Goal: Use online tool/utility

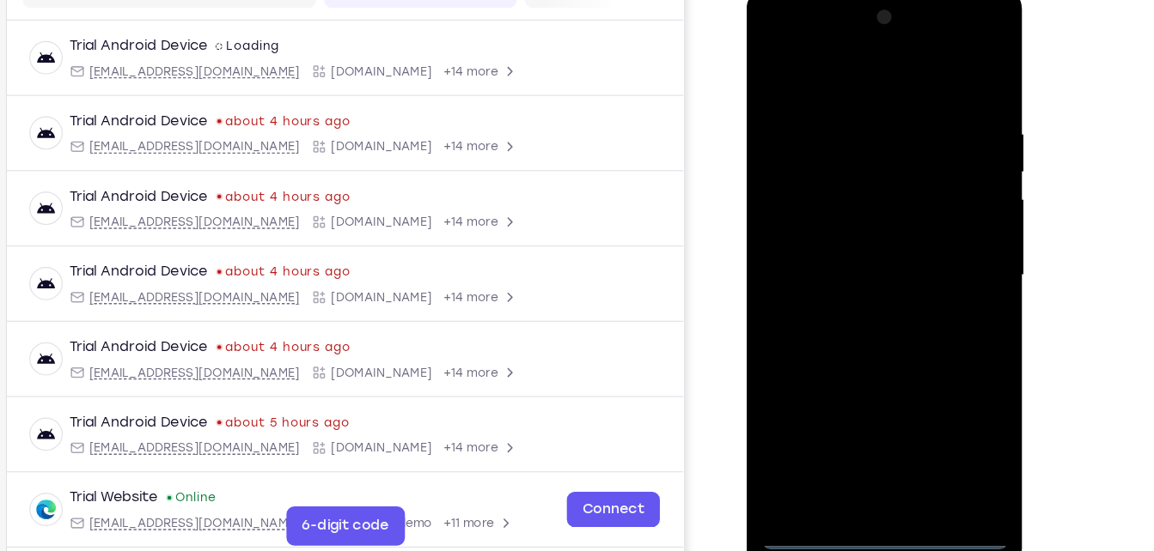
click at [873, 470] on div at bounding box center [867, 241] width 216 height 481
click at [935, 390] on div at bounding box center [867, 241] width 216 height 481
click at [836, 81] on div at bounding box center [867, 241] width 216 height 481
click at [949, 228] on div at bounding box center [867, 241] width 216 height 481
click at [844, 266] on div at bounding box center [867, 241] width 216 height 481
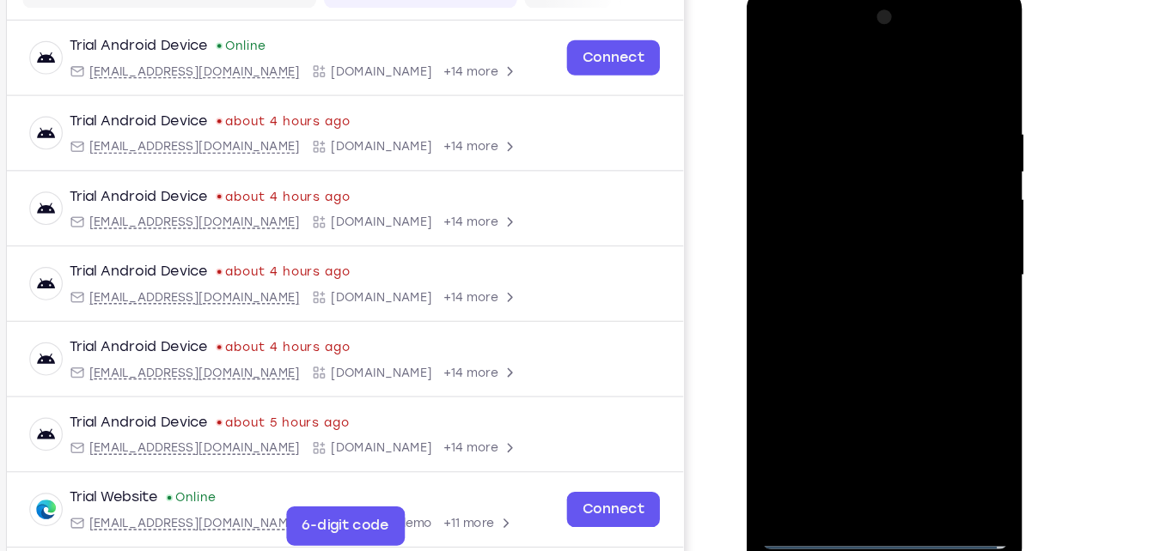
click at [833, 228] on div at bounding box center [867, 241] width 216 height 481
click at [838, 239] on div at bounding box center [867, 241] width 216 height 481
click at [879, 295] on div at bounding box center [867, 241] width 216 height 481
click at [879, 320] on div at bounding box center [867, 241] width 216 height 481
click at [839, 104] on div at bounding box center [867, 241] width 216 height 481
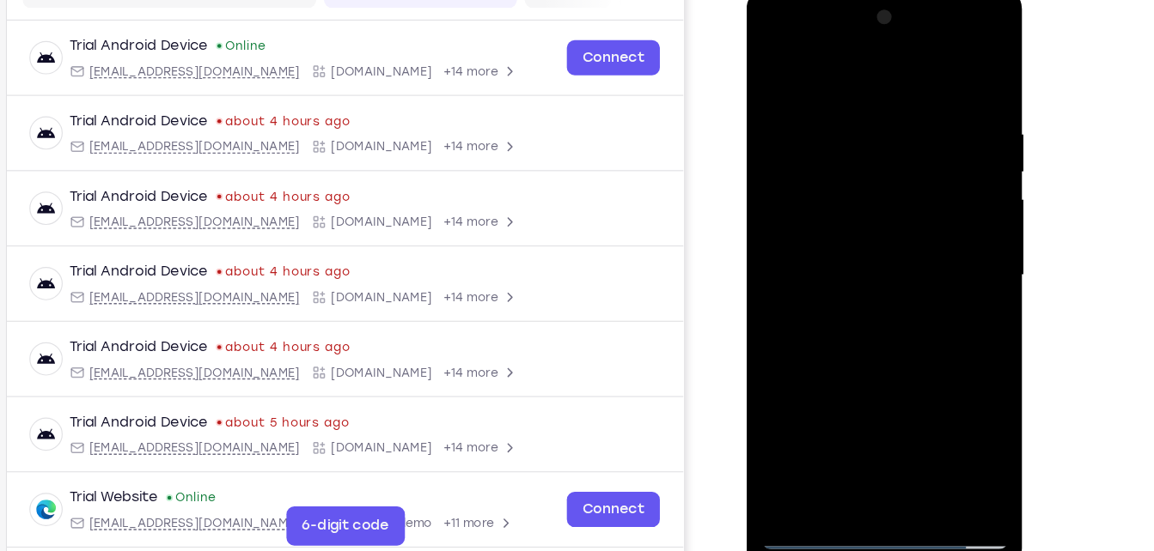
click at [959, 183] on div at bounding box center [867, 241] width 216 height 481
click at [954, 79] on div at bounding box center [867, 241] width 216 height 481
click at [907, 445] on div at bounding box center [867, 241] width 216 height 481
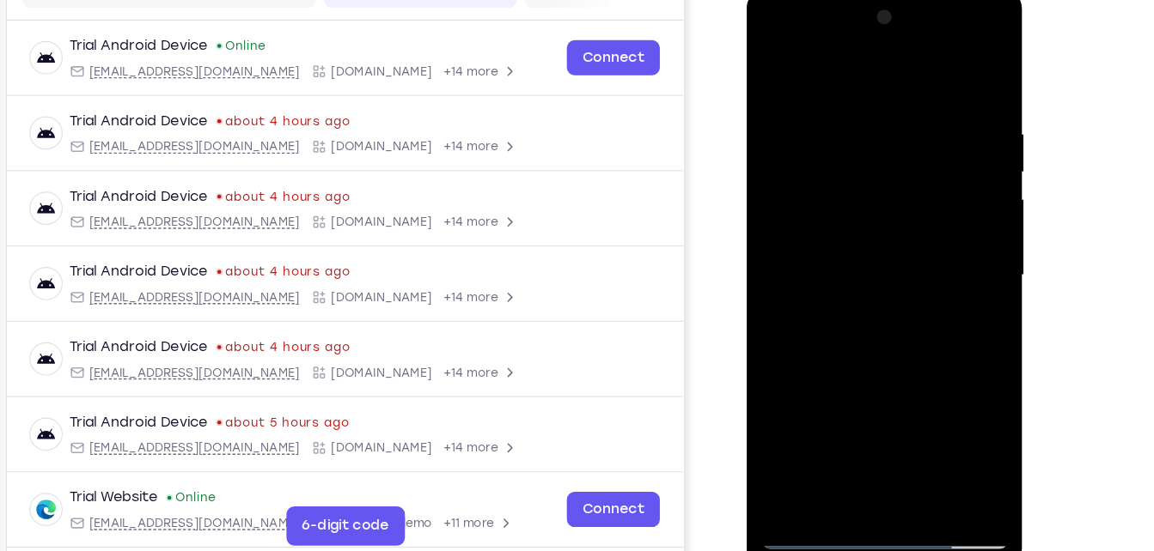
click at [871, 330] on div at bounding box center [867, 241] width 216 height 481
click at [880, 239] on div at bounding box center [867, 241] width 216 height 481
click at [830, 437] on div at bounding box center [867, 241] width 216 height 481
click at [778, 72] on div at bounding box center [867, 241] width 216 height 481
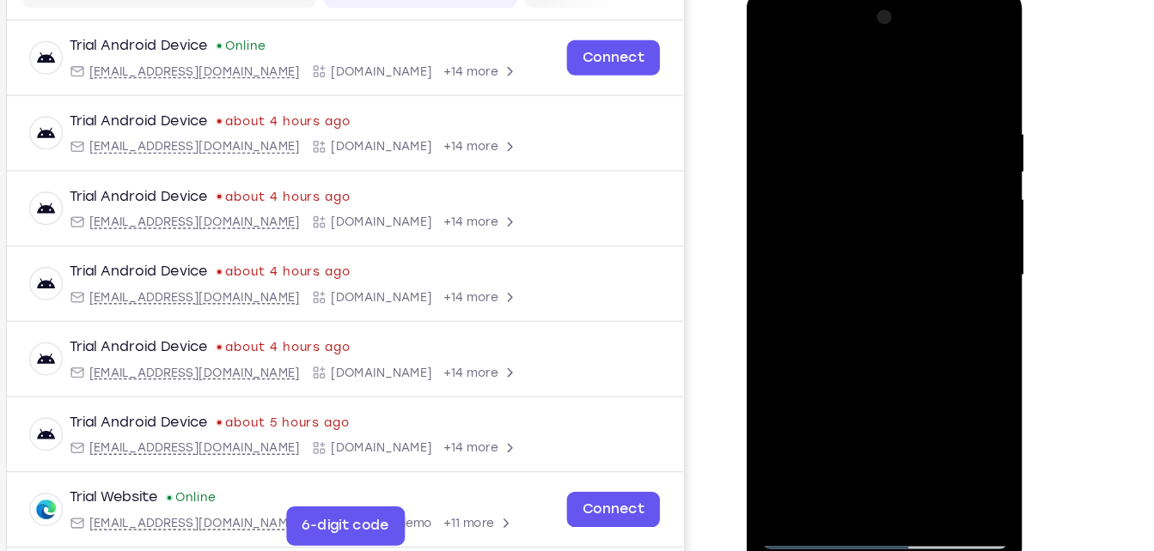
click at [939, 346] on div at bounding box center [867, 241] width 216 height 481
drag, startPoint x: 939, startPoint y: 346, endPoint x: 939, endPoint y: 281, distance: 65.3
click at [939, 281] on div at bounding box center [867, 241] width 216 height 481
drag, startPoint x: 886, startPoint y: 356, endPoint x: 903, endPoint y: 199, distance: 158.1
click at [903, 199] on div at bounding box center [867, 241] width 216 height 481
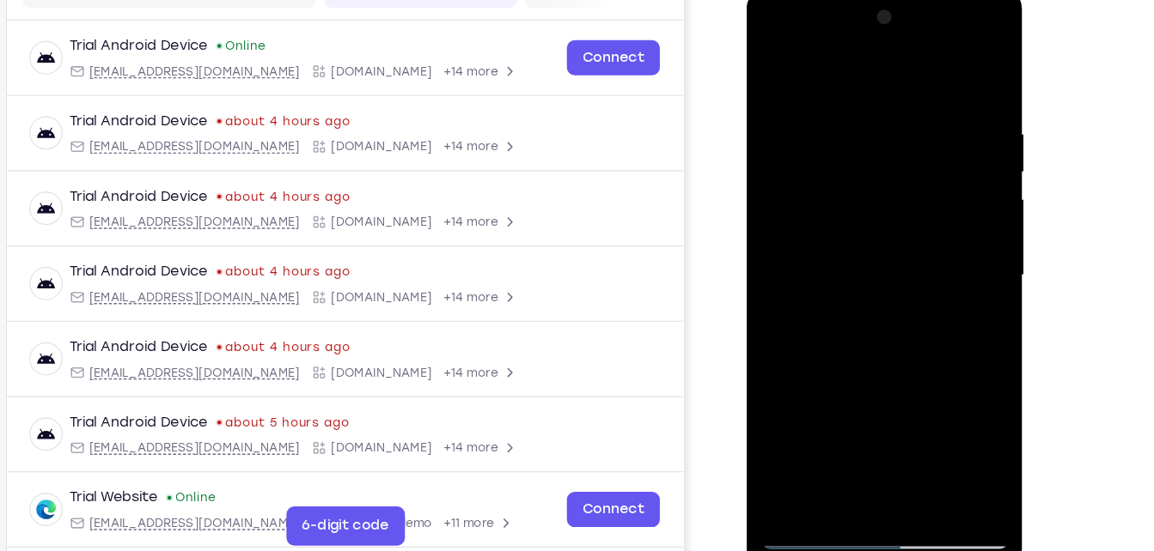
drag, startPoint x: 862, startPoint y: 330, endPoint x: 862, endPoint y: 296, distance: 33.5
click at [862, 296] on div at bounding box center [867, 241] width 216 height 481
drag, startPoint x: 862, startPoint y: 296, endPoint x: 876, endPoint y: 89, distance: 207.5
click at [876, 89] on div at bounding box center [867, 241] width 216 height 481
drag, startPoint x: 878, startPoint y: 347, endPoint x: 879, endPoint y: 144, distance: 202.7
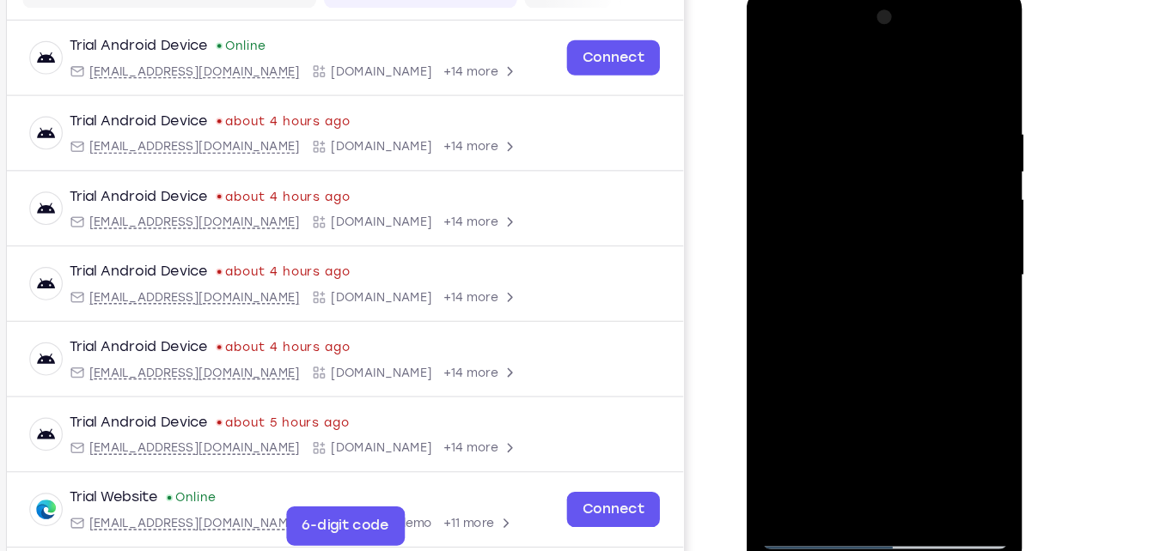
click at [879, 144] on div at bounding box center [867, 241] width 216 height 481
drag, startPoint x: 892, startPoint y: 284, endPoint x: 890, endPoint y: 196, distance: 88.5
click at [890, 196] on div at bounding box center [867, 241] width 216 height 481
drag, startPoint x: 891, startPoint y: 350, endPoint x: 904, endPoint y: 209, distance: 142.3
click at [904, 209] on div at bounding box center [867, 241] width 216 height 481
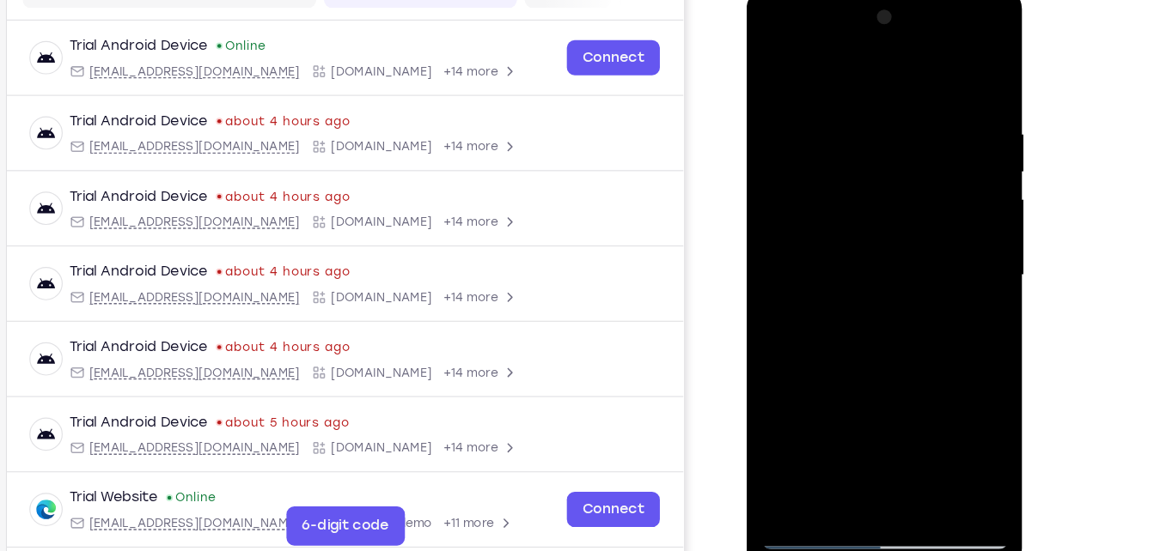
drag, startPoint x: 881, startPoint y: 364, endPoint x: 888, endPoint y: 192, distance: 171.9
click at [888, 192] on div at bounding box center [867, 241] width 216 height 481
drag, startPoint x: 890, startPoint y: 367, endPoint x: 891, endPoint y: 246, distance: 121.1
click at [891, 246] on div at bounding box center [867, 241] width 216 height 481
click at [799, 325] on div at bounding box center [867, 241] width 216 height 481
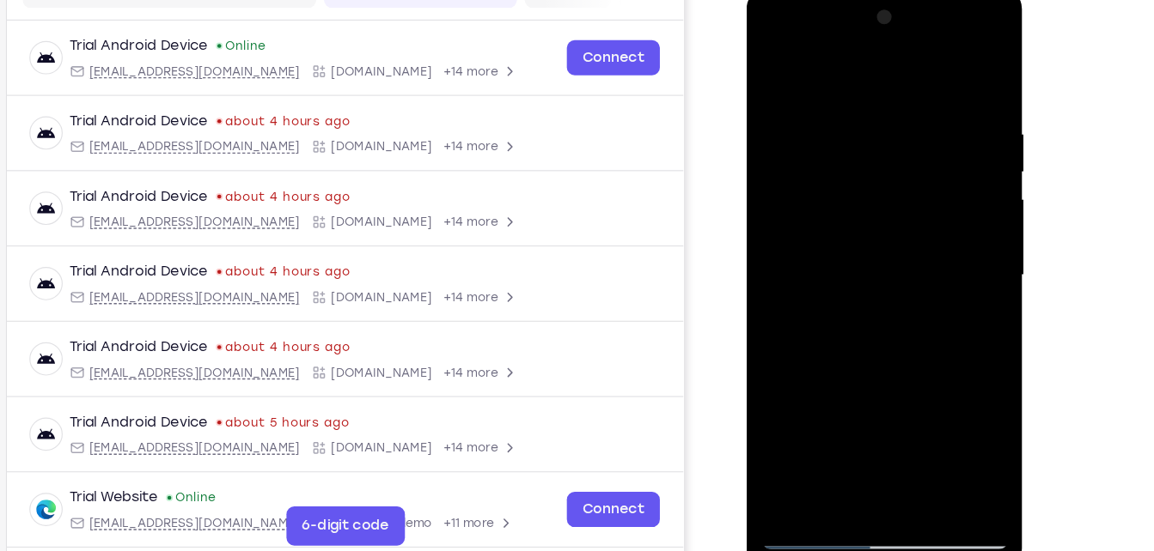
drag, startPoint x: 922, startPoint y: 387, endPoint x: 930, endPoint y: 283, distance: 103.4
click at [930, 283] on div at bounding box center [867, 241] width 216 height 481
drag, startPoint x: 868, startPoint y: 399, endPoint x: 874, endPoint y: 308, distance: 91.2
click at [874, 308] on div at bounding box center [867, 241] width 216 height 481
click at [788, 85] on div at bounding box center [867, 241] width 216 height 481
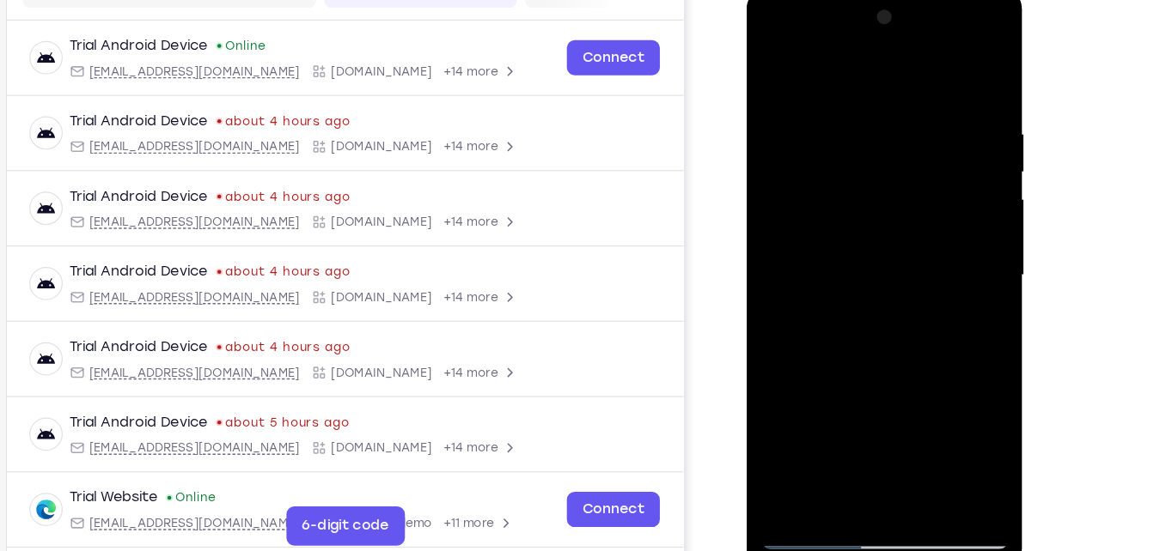
click at [770, 61] on div at bounding box center [867, 241] width 216 height 481
drag, startPoint x: 875, startPoint y: 295, endPoint x: 892, endPoint y: 177, distance: 119.8
click at [892, 177] on div at bounding box center [867, 241] width 216 height 481
drag, startPoint x: 895, startPoint y: 355, endPoint x: 896, endPoint y: 229, distance: 125.4
click at [896, 229] on div at bounding box center [867, 241] width 216 height 481
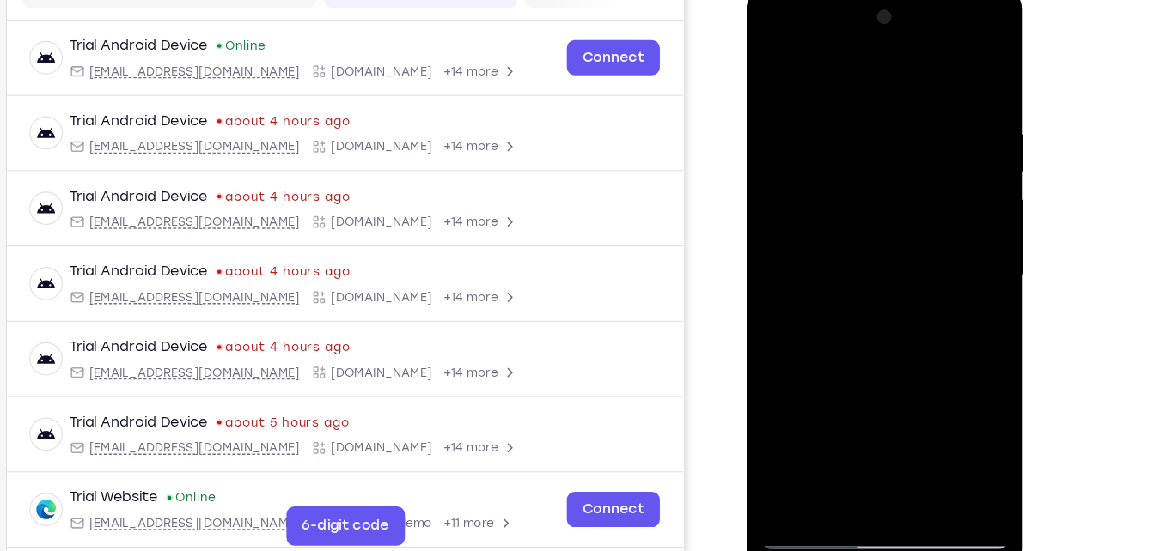
drag, startPoint x: 899, startPoint y: 368, endPoint x: 917, endPoint y: 160, distance: 208.6
click at [917, 160] on div at bounding box center [867, 241] width 216 height 481
drag, startPoint x: 894, startPoint y: 362, endPoint x: 892, endPoint y: -24, distance: 386.5
click at [892, 0] on html "Online web based iOS Simulators and Android Emulators. Run iPhone, iPad, Mobile…" at bounding box center [868, 245] width 245 height 515
drag, startPoint x: 879, startPoint y: 234, endPoint x: 870, endPoint y: 72, distance: 162.6
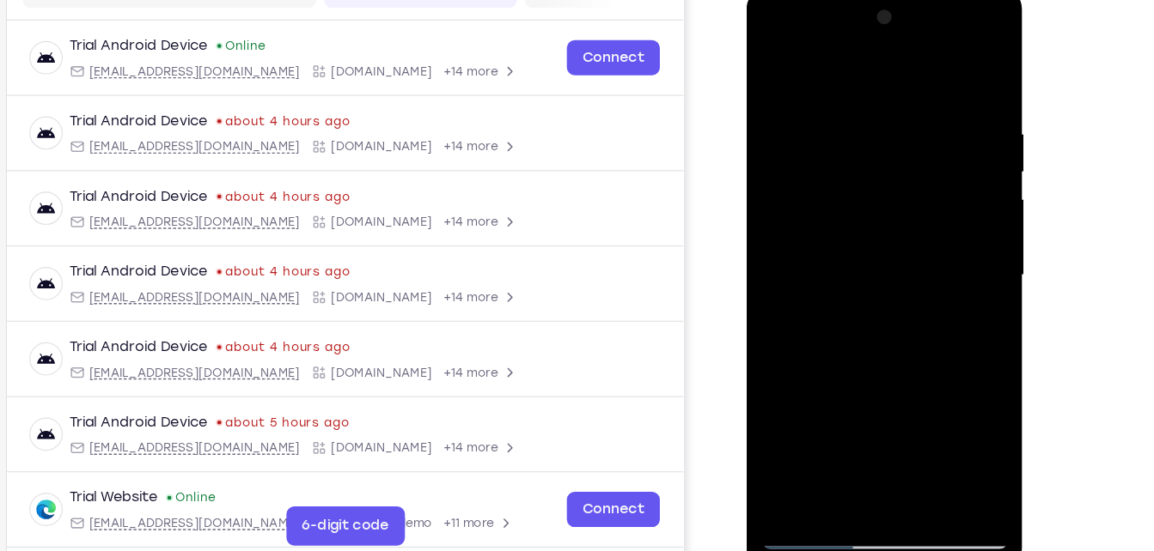
click at [870, 72] on div at bounding box center [867, 241] width 216 height 481
drag, startPoint x: 885, startPoint y: 331, endPoint x: 883, endPoint y: 163, distance: 167.5
click at [883, 163] on div at bounding box center [867, 241] width 216 height 481
drag, startPoint x: 884, startPoint y: 390, endPoint x: 874, endPoint y: 138, distance: 251.9
click at [874, 138] on div at bounding box center [867, 241] width 216 height 481
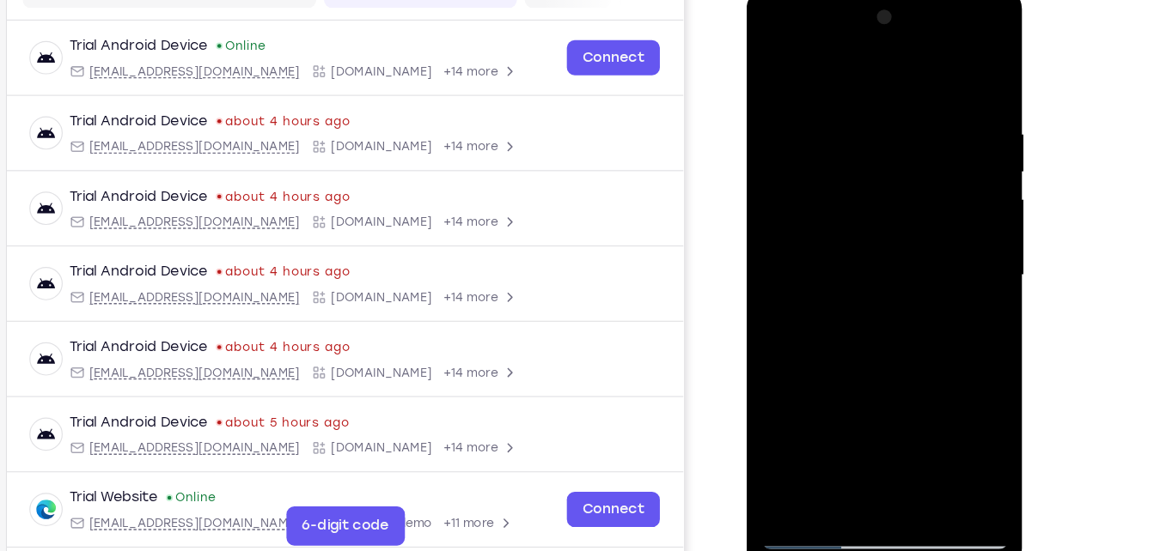
drag, startPoint x: 866, startPoint y: 362, endPoint x: 854, endPoint y: 190, distance: 173.1
click at [854, 190] on div at bounding box center [867, 241] width 216 height 481
drag, startPoint x: 881, startPoint y: 374, endPoint x: 881, endPoint y: 164, distance: 209.6
click at [881, 164] on div at bounding box center [867, 241] width 216 height 481
drag, startPoint x: 882, startPoint y: 385, endPoint x: 879, endPoint y: 134, distance: 250.8
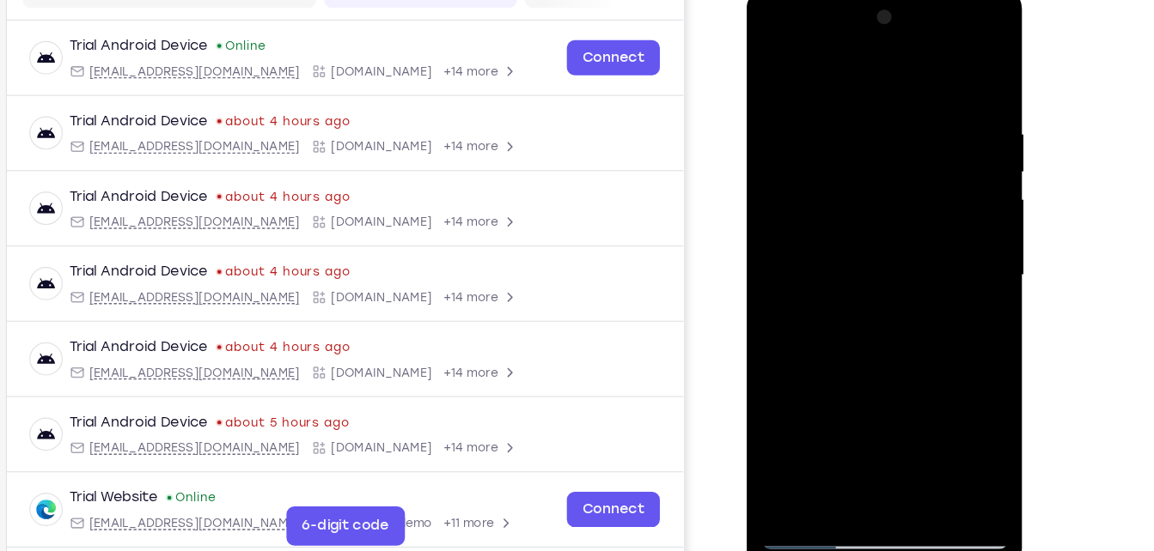
click at [879, 134] on div at bounding box center [867, 241] width 216 height 481
drag, startPoint x: 884, startPoint y: 368, endPoint x: 861, endPoint y: 129, distance: 240.8
click at [861, 129] on div at bounding box center [867, 241] width 216 height 481
drag, startPoint x: 881, startPoint y: 349, endPoint x: 872, endPoint y: 231, distance: 118.1
click at [872, 231] on div at bounding box center [867, 241] width 216 height 481
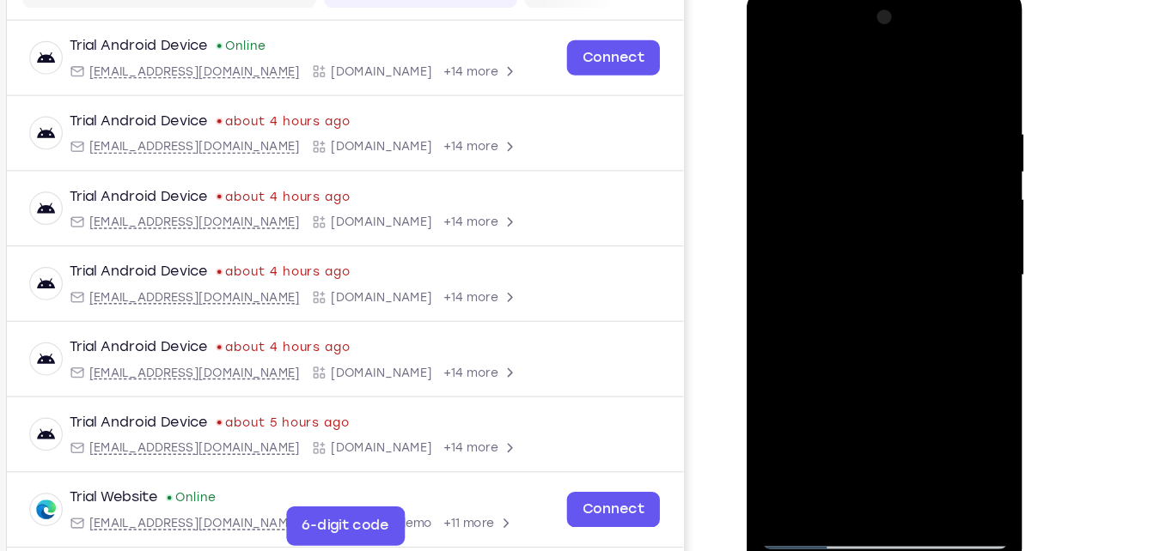
drag, startPoint x: 871, startPoint y: 340, endPoint x: 878, endPoint y: 115, distance: 225.2
click at [878, 115] on div at bounding box center [867, 241] width 216 height 481
drag, startPoint x: 873, startPoint y: 356, endPoint x: 874, endPoint y: 105, distance: 251.7
click at [874, 105] on div at bounding box center [867, 241] width 216 height 481
drag, startPoint x: 873, startPoint y: 296, endPoint x: 891, endPoint y: 106, distance: 191.5
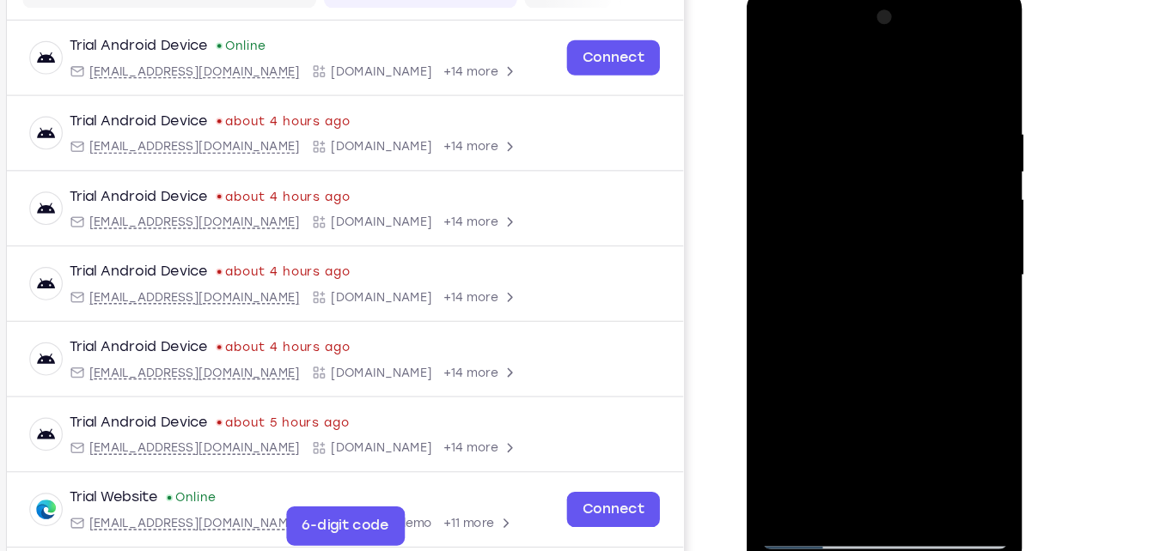
click at [891, 106] on div at bounding box center [867, 241] width 216 height 481
drag, startPoint x: 880, startPoint y: 376, endPoint x: 897, endPoint y: 149, distance: 228.3
click at [897, 149] on div at bounding box center [867, 241] width 216 height 481
drag, startPoint x: 874, startPoint y: 371, endPoint x: 892, endPoint y: 205, distance: 166.8
click at [892, 205] on div at bounding box center [867, 241] width 216 height 481
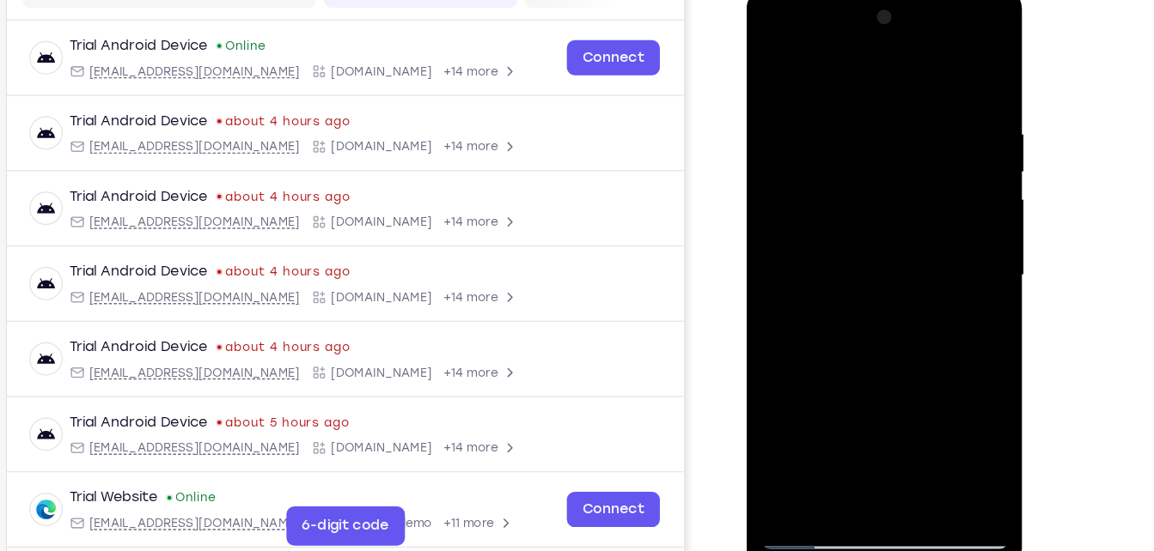
drag, startPoint x: 874, startPoint y: 380, endPoint x: 909, endPoint y: 119, distance: 262.5
click at [909, 119] on div at bounding box center [867, 241] width 216 height 481
drag, startPoint x: 886, startPoint y: 379, endPoint x: 899, endPoint y: 164, distance: 215.1
click at [899, 164] on div at bounding box center [867, 241] width 216 height 481
drag, startPoint x: 891, startPoint y: 367, endPoint x: 904, endPoint y: 148, distance: 219.5
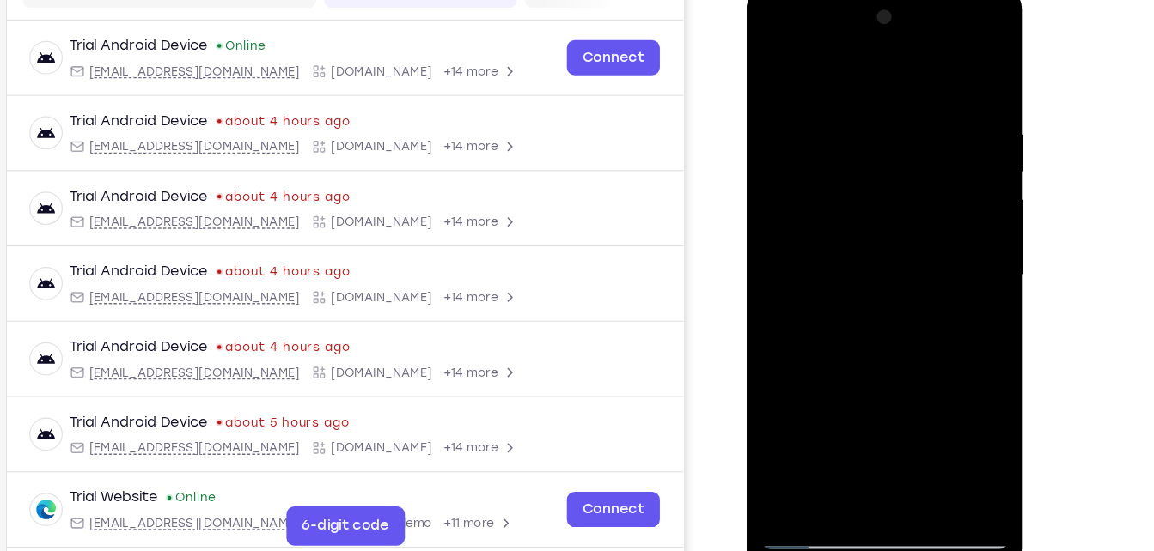
click at [904, 148] on div at bounding box center [867, 241] width 216 height 481
drag, startPoint x: 867, startPoint y: 381, endPoint x: 892, endPoint y: 102, distance: 280.3
click at [892, 102] on div at bounding box center [867, 241] width 216 height 481
click at [892, 195] on div at bounding box center [867, 241] width 216 height 481
drag, startPoint x: 895, startPoint y: 352, endPoint x: 904, endPoint y: 139, distance: 213.2
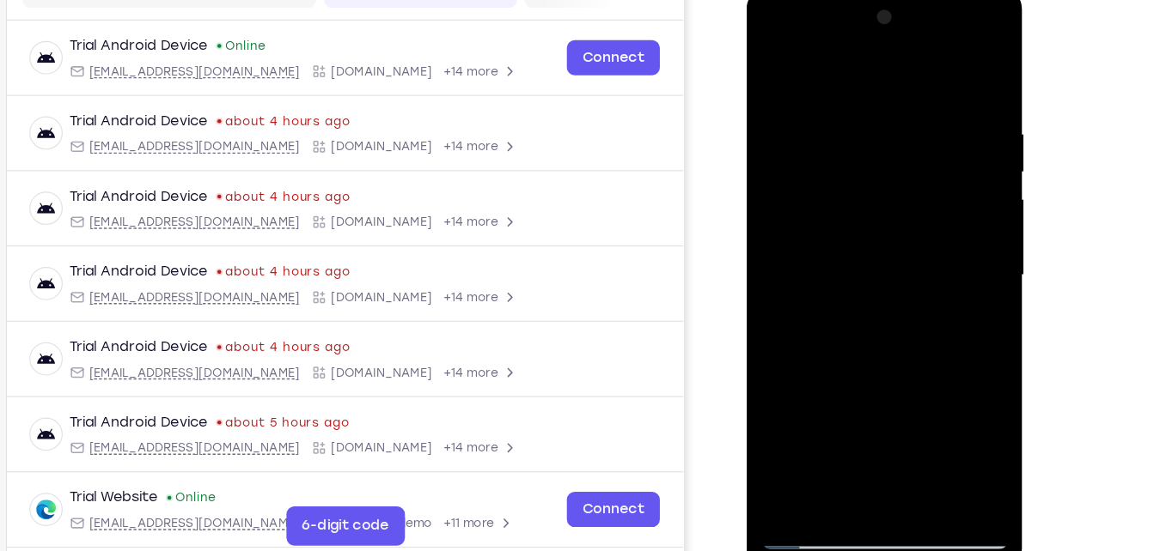
click at [904, 139] on div at bounding box center [867, 241] width 216 height 481
drag, startPoint x: 876, startPoint y: 381, endPoint x: 881, endPoint y: 121, distance: 260.3
click at [881, 121] on div at bounding box center [867, 241] width 216 height 481
drag, startPoint x: 869, startPoint y: 356, endPoint x: 877, endPoint y: 139, distance: 217.5
click at [877, 139] on div at bounding box center [867, 241] width 216 height 481
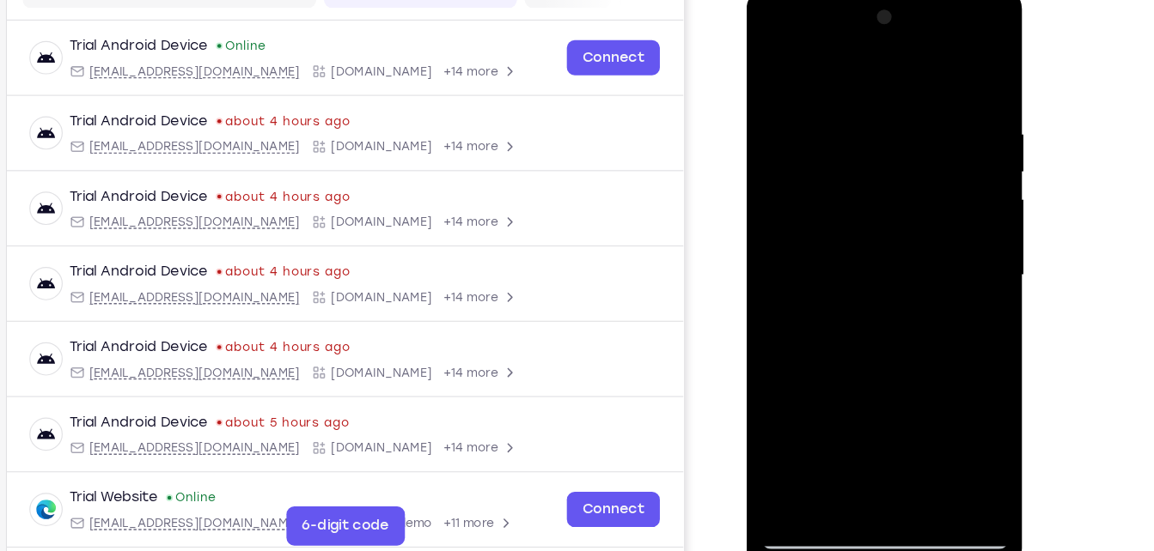
drag, startPoint x: 904, startPoint y: 378, endPoint x: 900, endPoint y: 301, distance: 76.5
click at [900, 301] on div at bounding box center [867, 241] width 216 height 481
drag, startPoint x: 898, startPoint y: 344, endPoint x: 895, endPoint y: 144, distance: 200.2
click at [895, 144] on div at bounding box center [867, 241] width 216 height 481
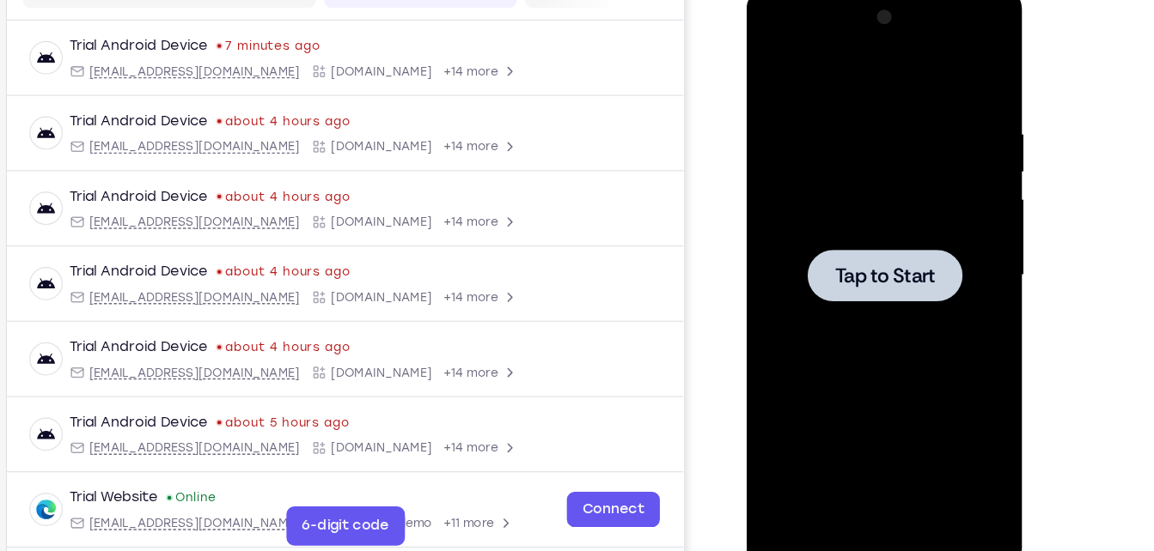
click at [889, 129] on div at bounding box center [867, 241] width 216 height 481
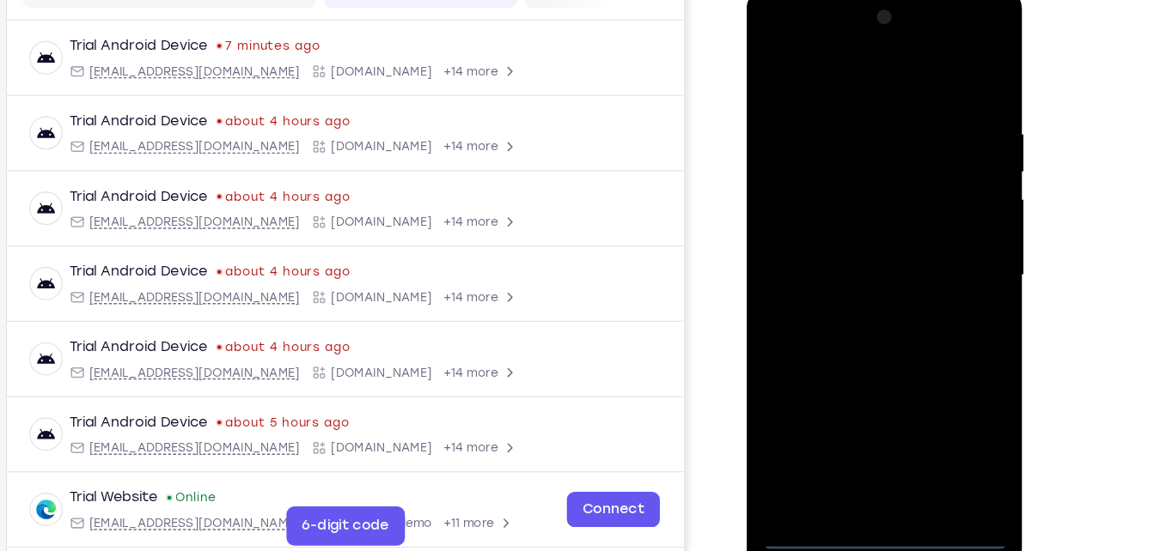
click at [877, 473] on div at bounding box center [867, 241] width 216 height 481
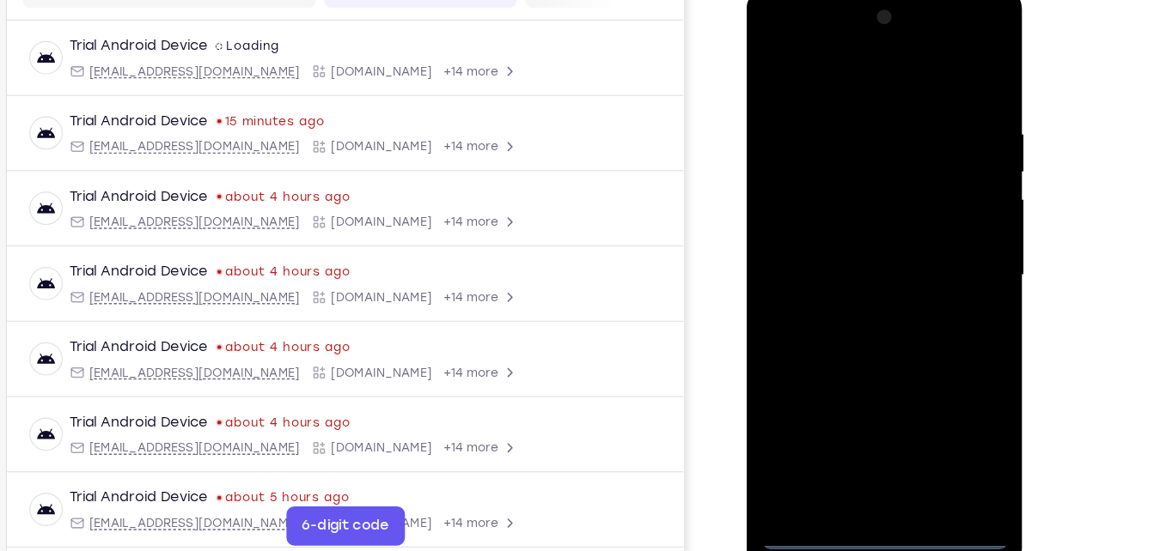
click at [937, 401] on div at bounding box center [867, 241] width 216 height 481
click at [837, 85] on div at bounding box center [867, 241] width 216 height 481
click at [933, 237] on div at bounding box center [867, 241] width 216 height 481
click at [843, 271] on div at bounding box center [867, 241] width 216 height 481
click at [848, 236] on div at bounding box center [867, 241] width 216 height 481
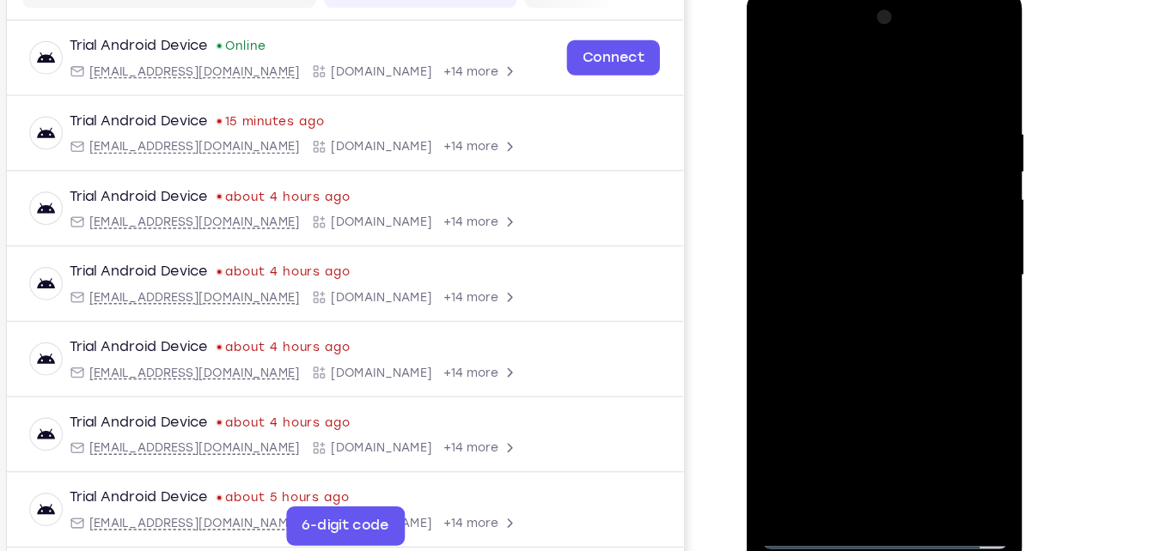
click at [863, 235] on div at bounding box center [867, 241] width 216 height 481
click at [881, 320] on div at bounding box center [867, 241] width 216 height 481
drag, startPoint x: 855, startPoint y: 77, endPoint x: 840, endPoint y: 9, distance: 70.3
click at [840, 9] on div at bounding box center [867, 241] width 216 height 481
click at [907, 443] on div at bounding box center [867, 241] width 216 height 481
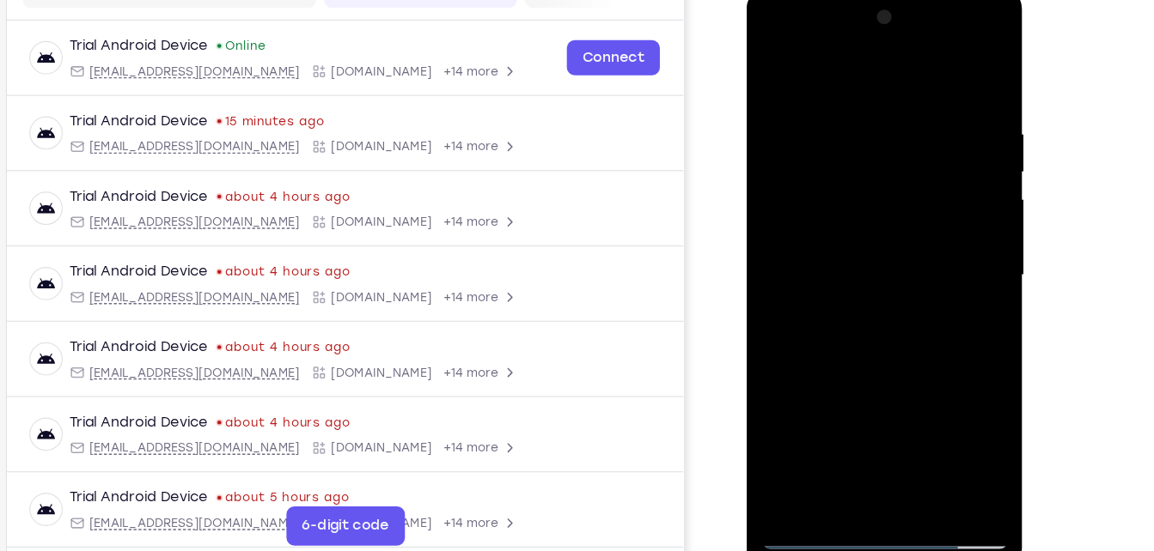
click at [868, 329] on div at bounding box center [867, 241] width 216 height 481
click at [775, 60] on div at bounding box center [867, 241] width 216 height 481
click at [947, 118] on div at bounding box center [867, 241] width 216 height 481
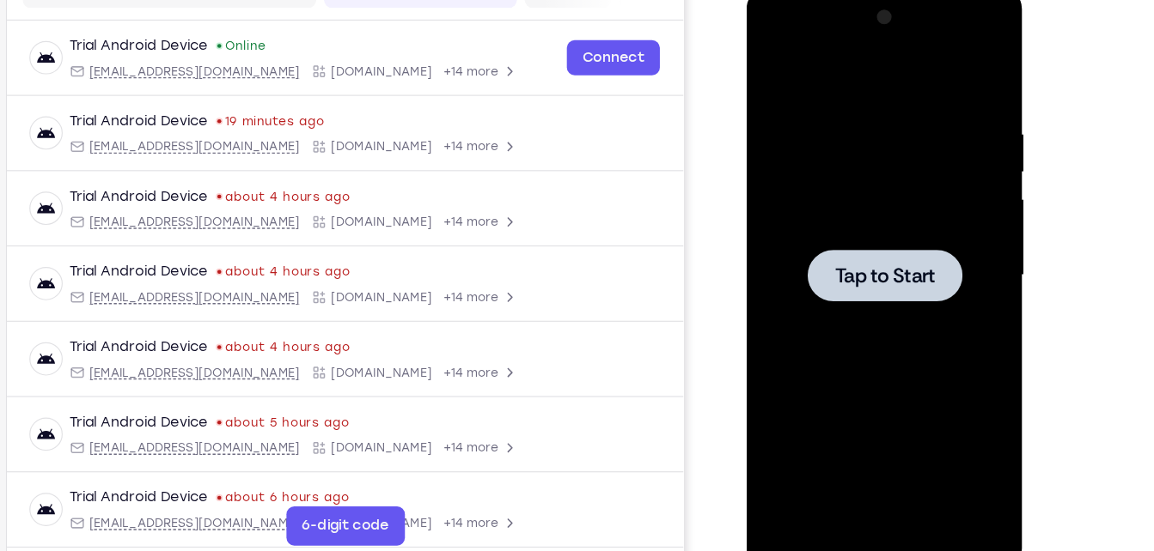
click at [795, 127] on div at bounding box center [867, 241] width 216 height 481
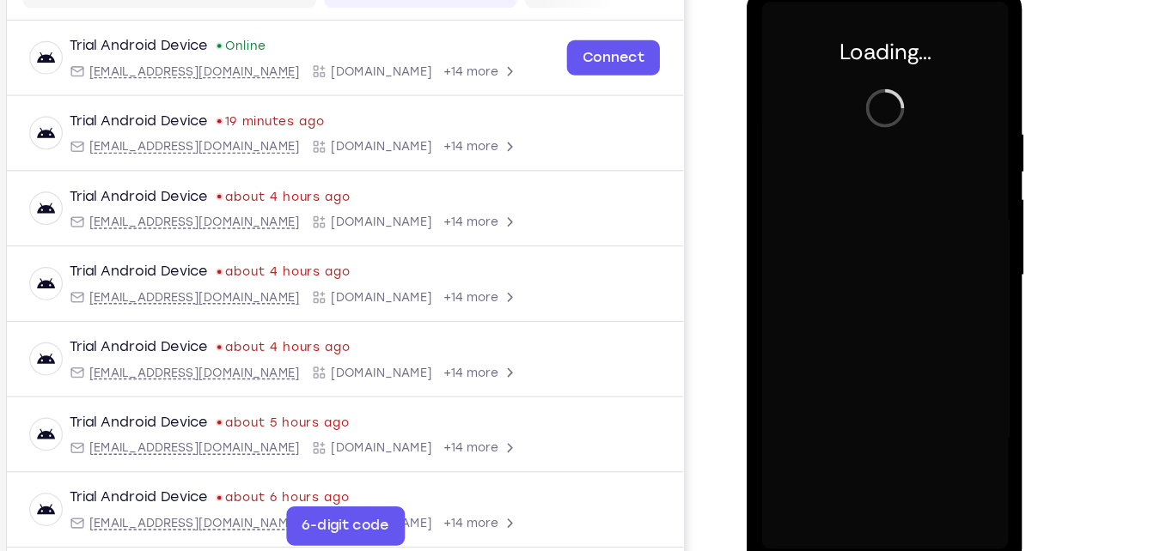
click at [880, 137] on div at bounding box center [867, 241] width 216 height 481
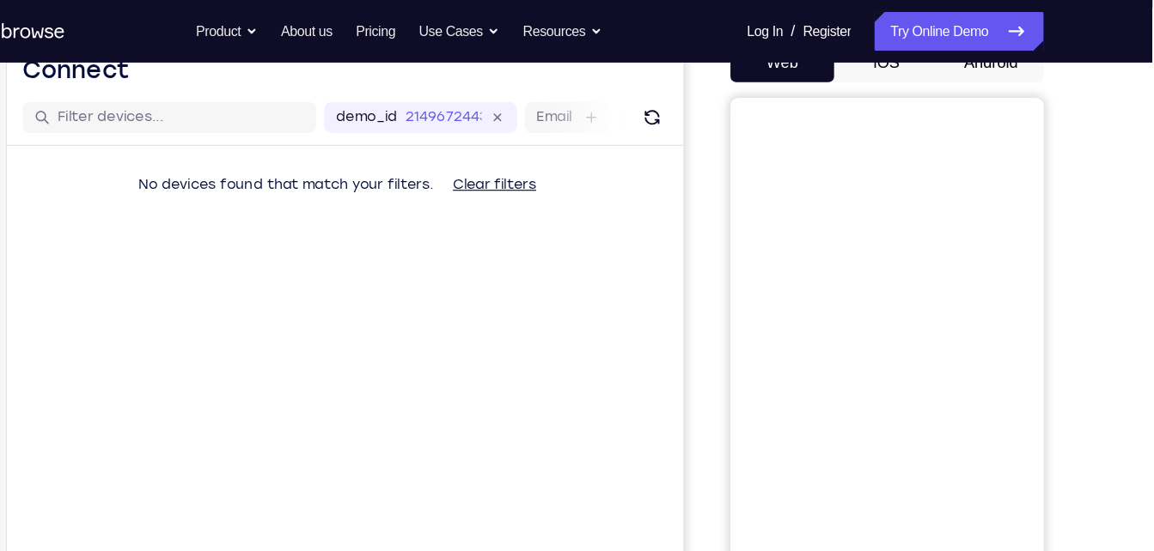
scroll to position [185, 0]
click at [1029, 65] on button "Android" at bounding box center [1012, 56] width 92 height 34
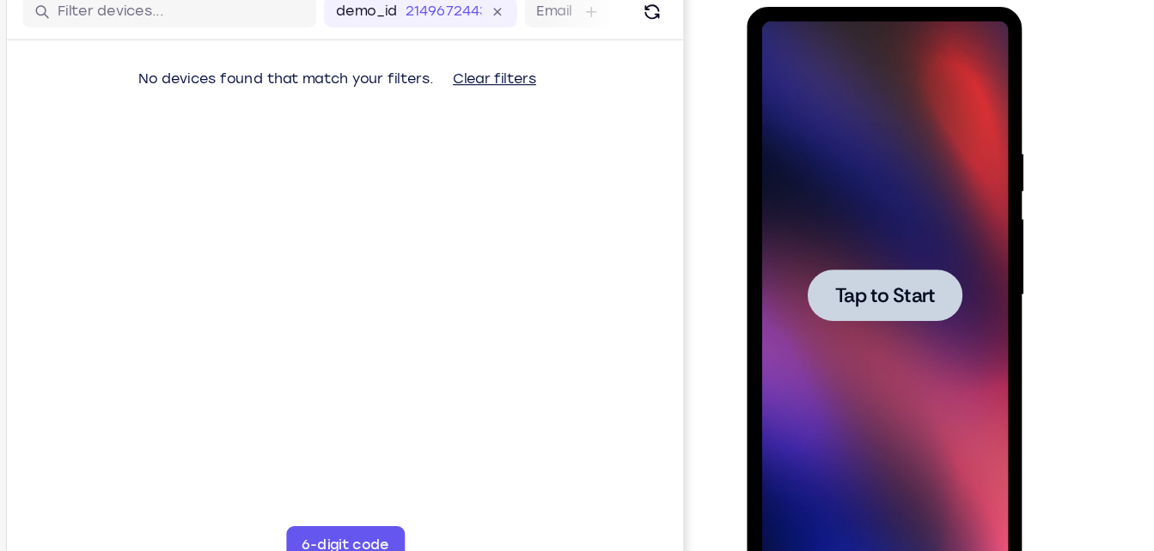
scroll to position [0, 0]
click at [960, 80] on div at bounding box center [867, 259] width 216 height 481
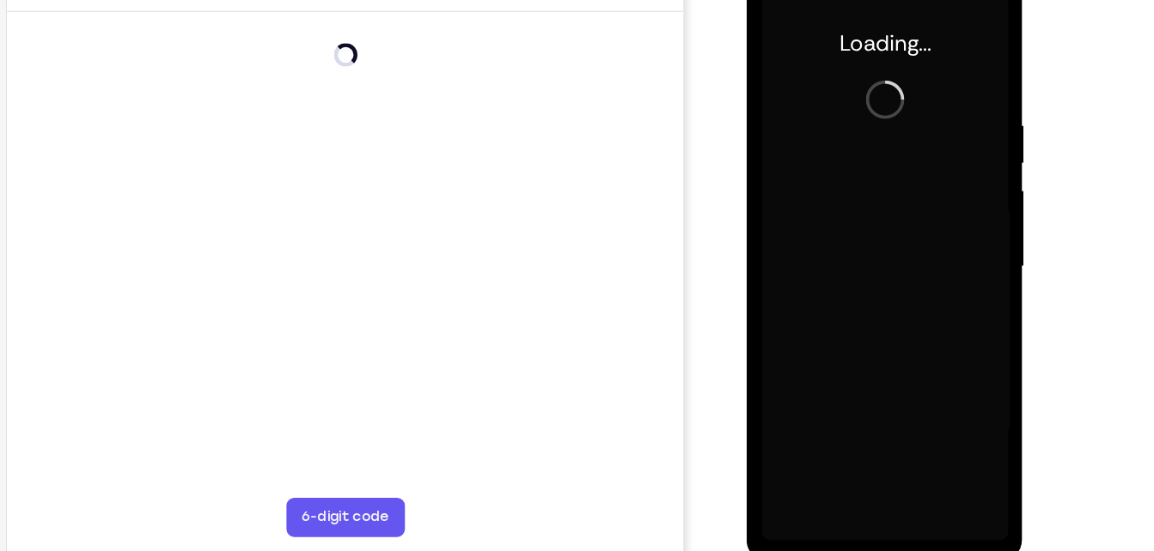
scroll to position [242, 0]
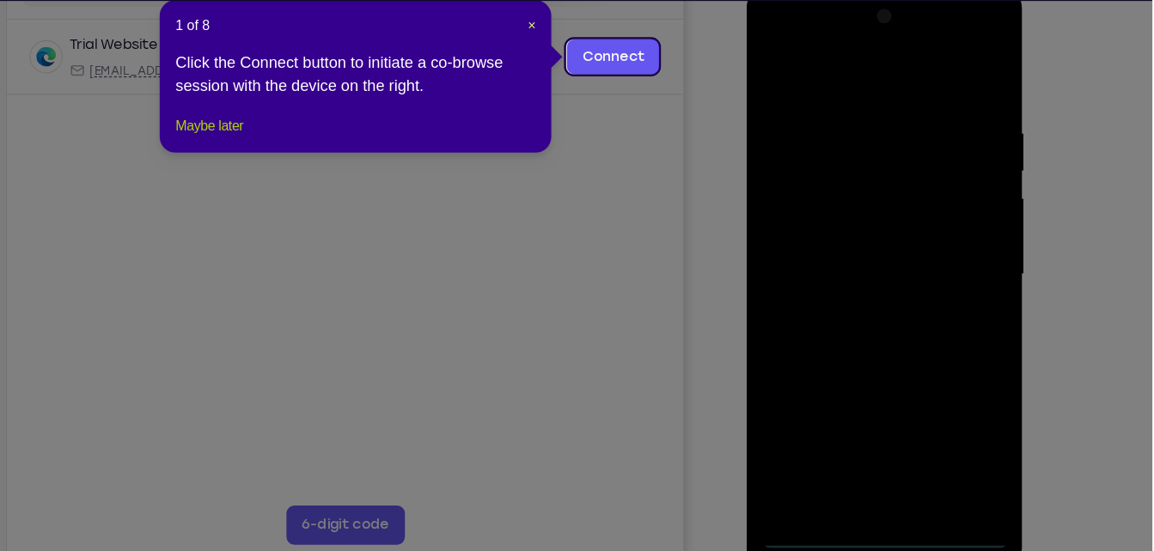
click at [356, 174] on button "Maybe later" at bounding box center [325, 164] width 59 height 21
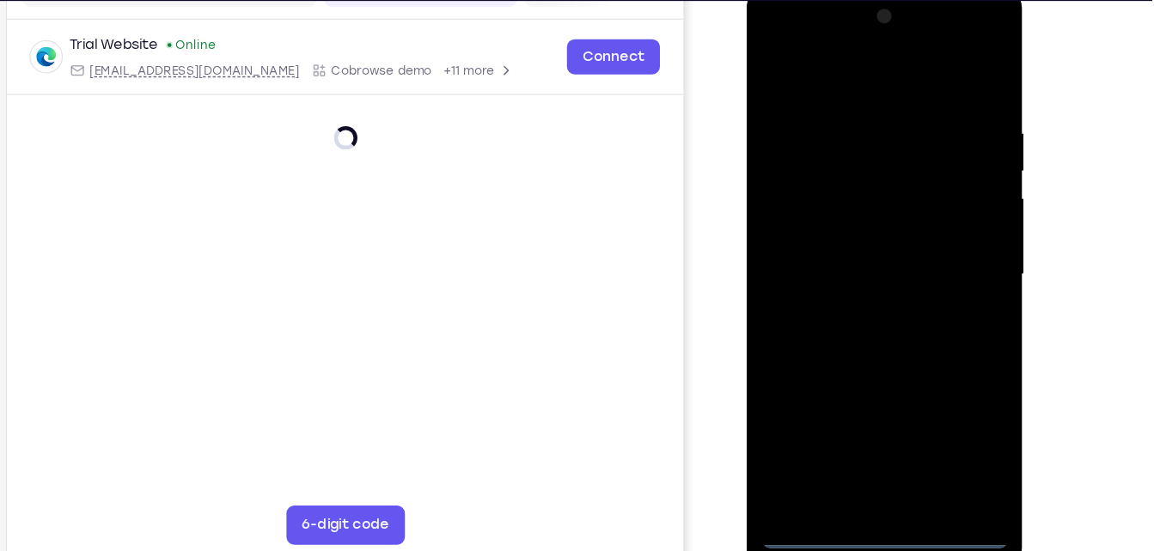
click at [863, 466] on div at bounding box center [867, 240] width 216 height 481
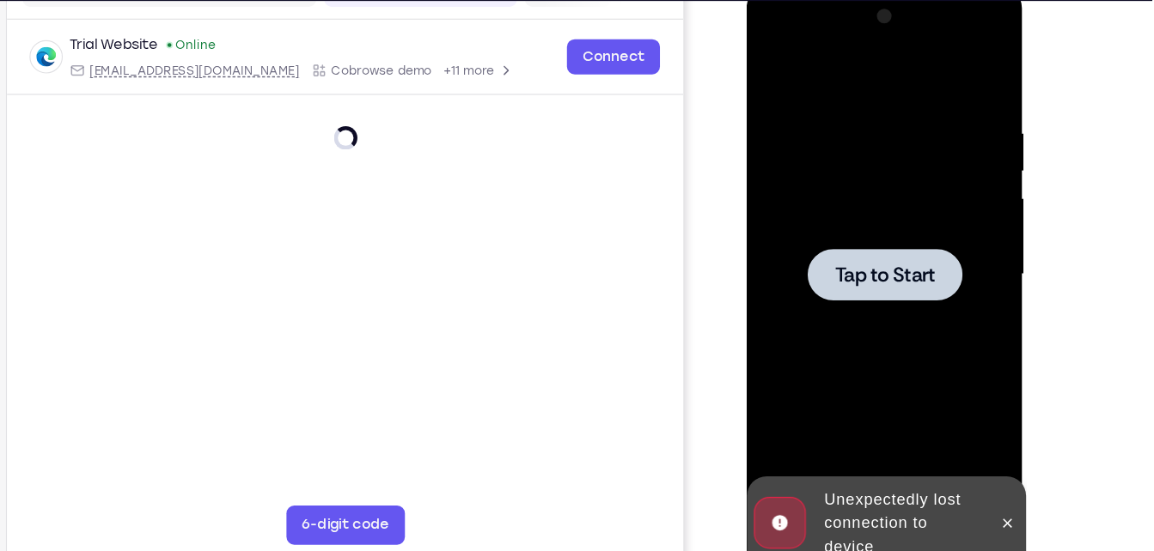
click at [854, 159] on div at bounding box center [867, 240] width 216 height 481
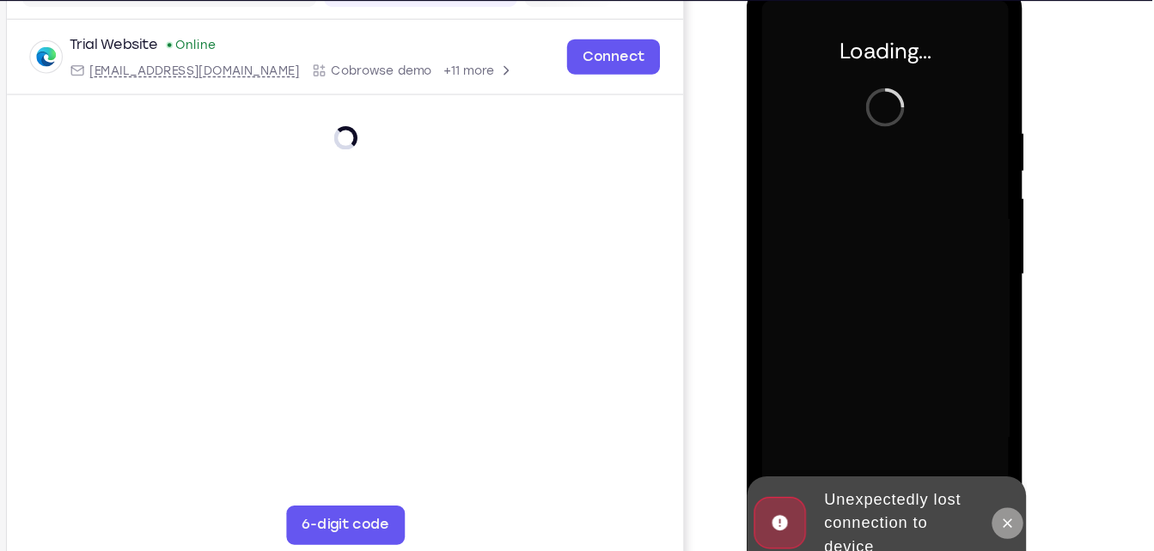
click at [972, 452] on icon at bounding box center [975, 459] width 14 height 14
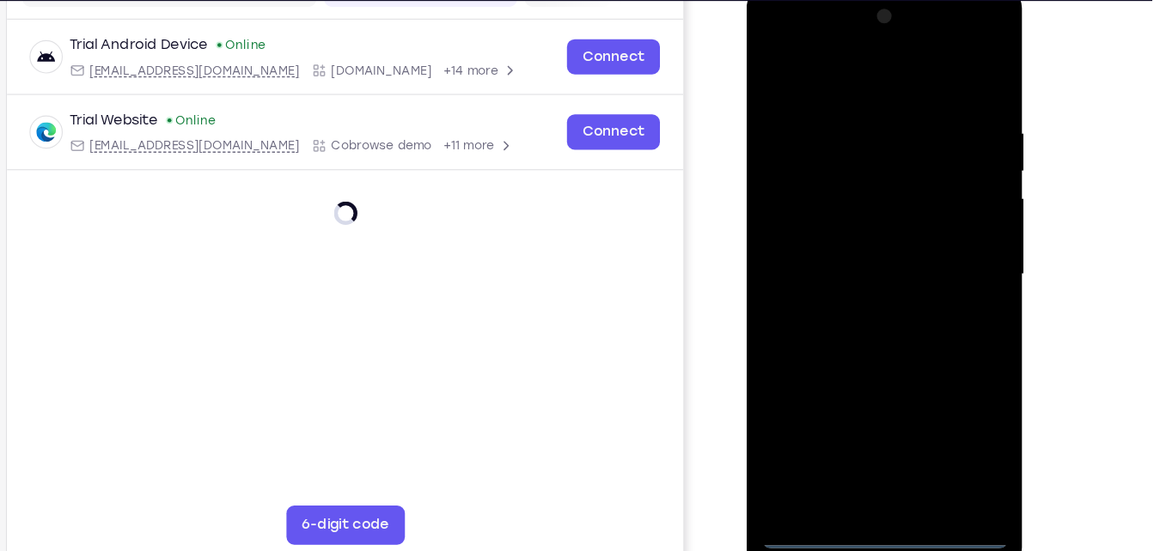
click at [867, 467] on div at bounding box center [867, 240] width 216 height 481
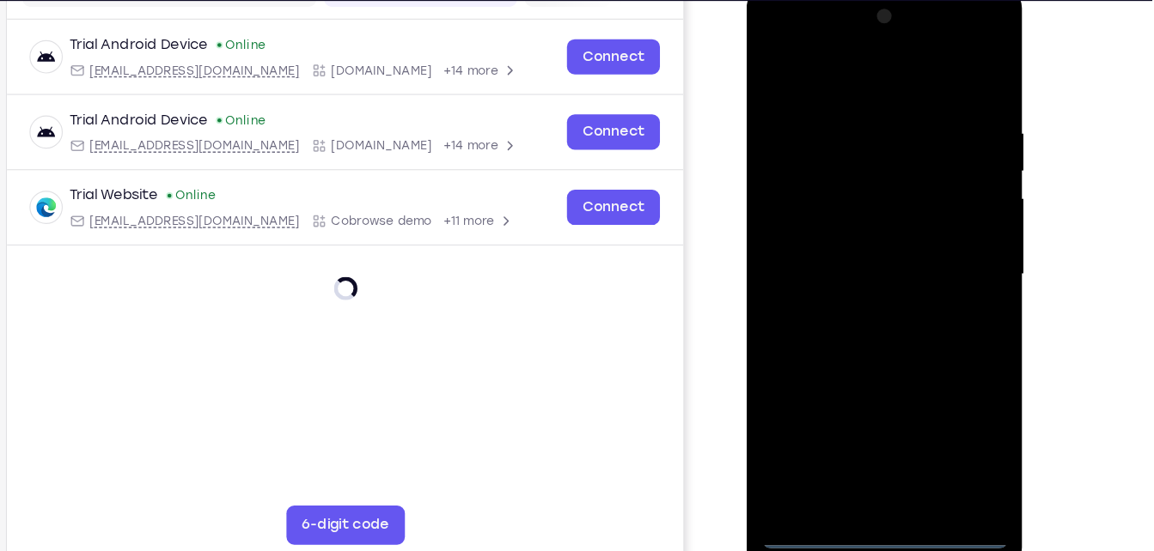
click at [941, 391] on div at bounding box center [867, 240] width 216 height 481
click at [813, 68] on div at bounding box center [867, 240] width 216 height 481
click at [929, 227] on div at bounding box center [867, 240] width 216 height 481
click at [886, 442] on div at bounding box center [867, 240] width 216 height 481
click at [843, 219] on div at bounding box center [867, 240] width 216 height 481
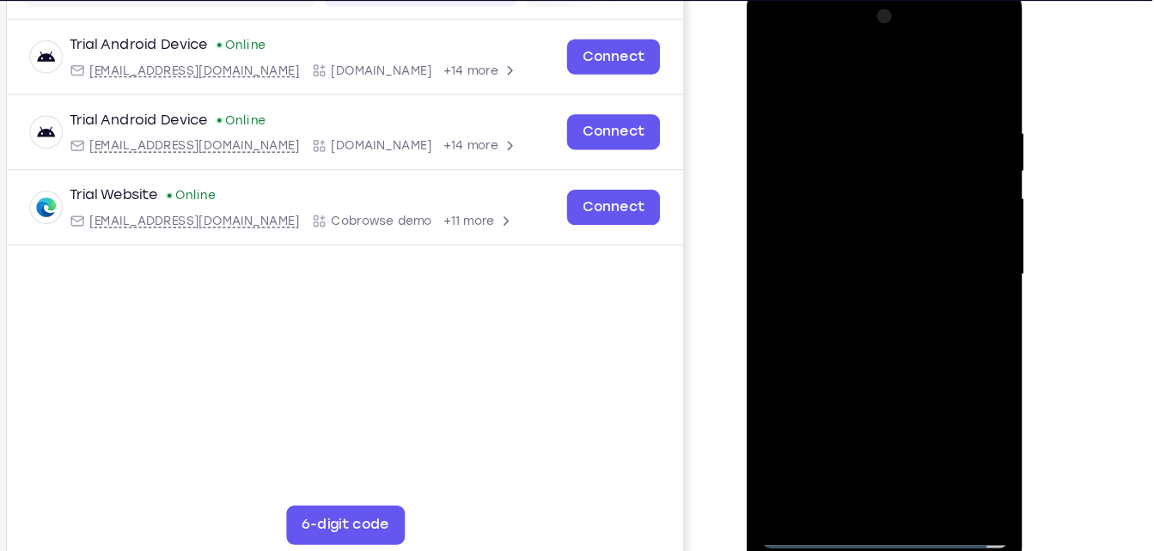
click at [854, 239] on div at bounding box center [867, 240] width 216 height 481
click at [870, 318] on div at bounding box center [867, 240] width 216 height 481
click at [906, 442] on div at bounding box center [867, 240] width 216 height 481
click at [867, 338] on div at bounding box center [867, 240] width 216 height 481
drag, startPoint x: 875, startPoint y: 78, endPoint x: 867, endPoint y: 5, distance: 73.5
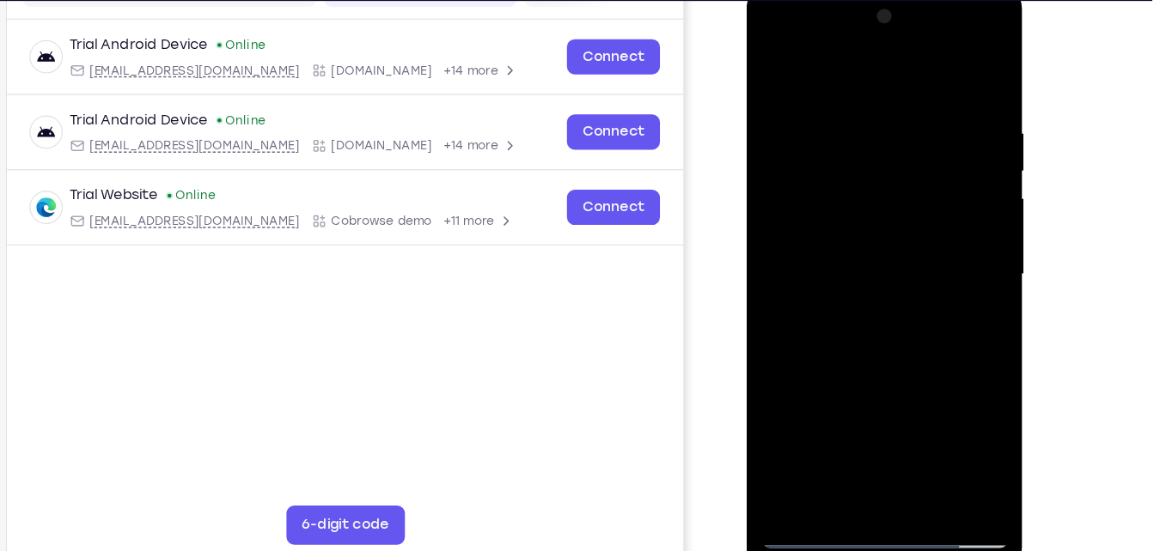
click at [867, 5] on div at bounding box center [867, 240] width 216 height 481
click at [864, 301] on div at bounding box center [867, 240] width 216 height 481
click at [774, 68] on div at bounding box center [867, 240] width 216 height 481
click at [947, 92] on div at bounding box center [867, 240] width 216 height 481
click at [773, 67] on div at bounding box center [867, 240] width 216 height 481
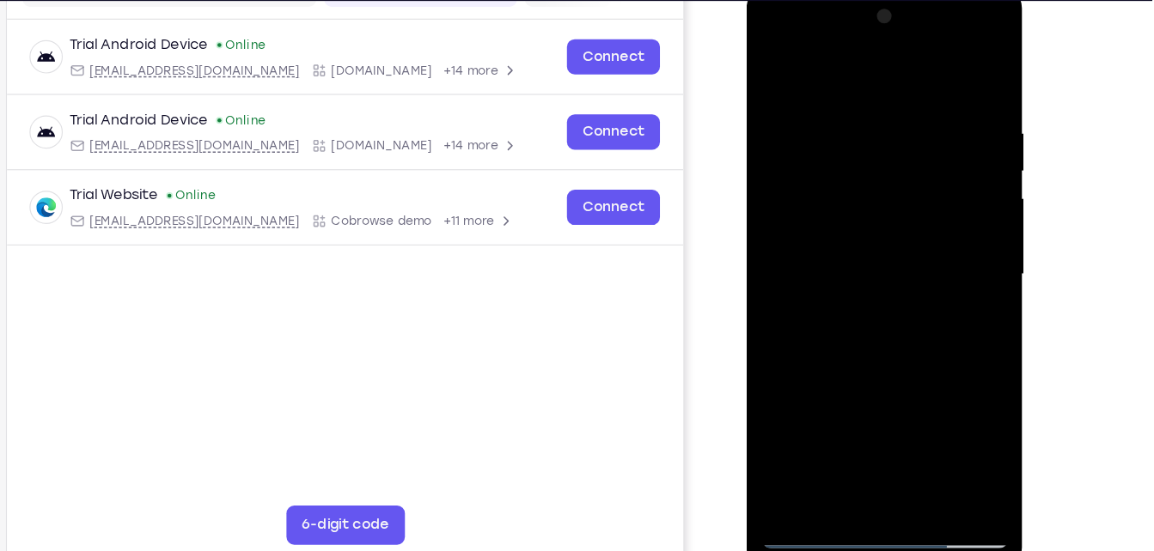
click at [878, 233] on div at bounding box center [867, 240] width 216 height 481
click at [769, 66] on div at bounding box center [867, 240] width 216 height 481
click at [840, 104] on div at bounding box center [867, 240] width 216 height 481
